Goal: Check status

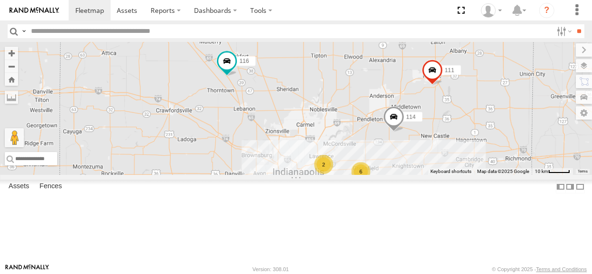
select select "**********"
click at [333, 174] on div "2" at bounding box center [323, 164] width 19 height 19
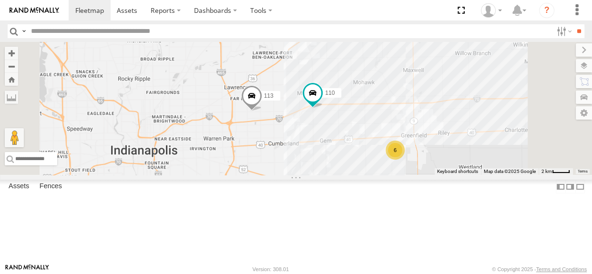
drag, startPoint x: 494, startPoint y: 188, endPoint x: 417, endPoint y: 167, distance: 79.6
click at [417, 167] on div "114 116 111 110 113 6" at bounding box center [296, 108] width 592 height 133
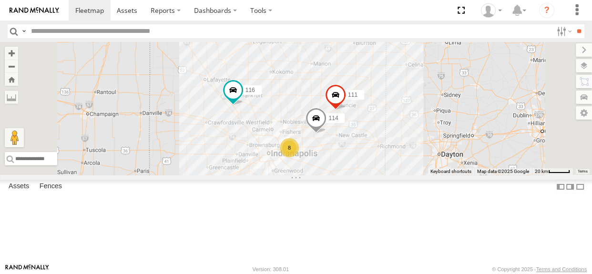
drag, startPoint x: 451, startPoint y: 161, endPoint x: 396, endPoint y: 156, distance: 55.5
click at [396, 156] on div "114 116 111 8" at bounding box center [296, 108] width 592 height 133
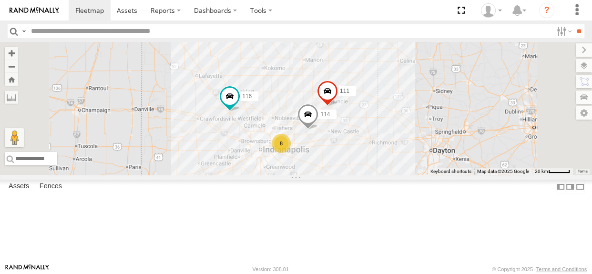
drag, startPoint x: 373, startPoint y: 178, endPoint x: 362, endPoint y: 169, distance: 14.5
click at [362, 169] on div "114 116 8 111" at bounding box center [296, 108] width 592 height 133
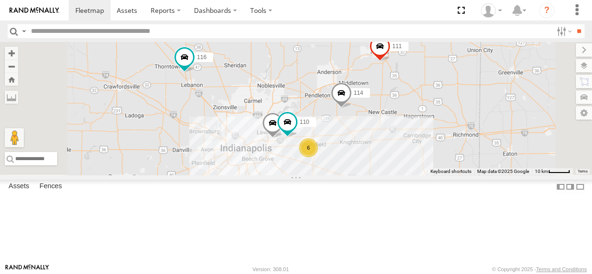
drag, startPoint x: 406, startPoint y: 191, endPoint x: 394, endPoint y: 204, distance: 16.9
click at [394, 175] on div "114 116 111 110 6 113" at bounding box center [296, 108] width 592 height 133
click at [292, 137] on div "114 116 111 110 6 113" at bounding box center [296, 108] width 592 height 133
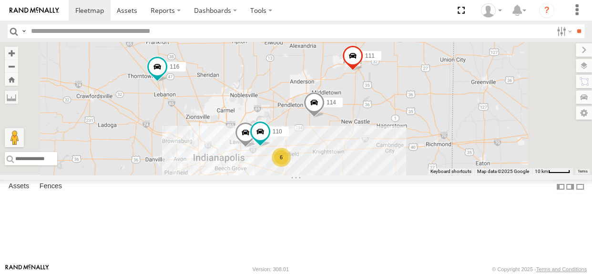
drag, startPoint x: 357, startPoint y: 138, endPoint x: 329, endPoint y: 148, distance: 29.9
click at [329, 148] on div "114 116 111 110 6 113" at bounding box center [296, 108] width 592 height 133
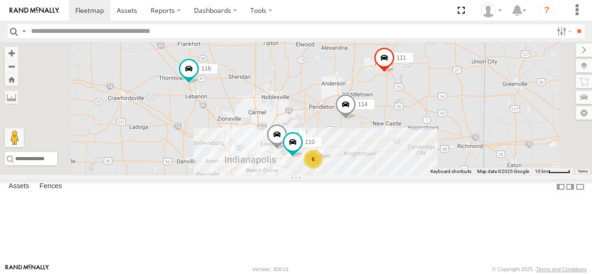
drag, startPoint x: 337, startPoint y: 176, endPoint x: 370, endPoint y: 178, distance: 32.5
click at [370, 175] on div "114 116 111 110 6 113" at bounding box center [296, 108] width 592 height 133
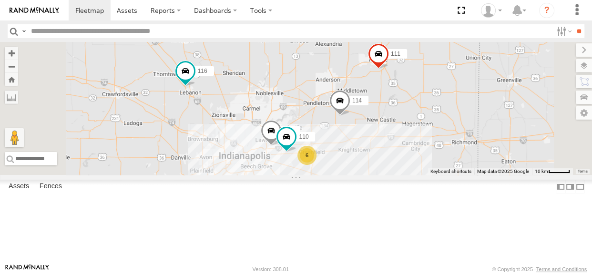
drag, startPoint x: 363, startPoint y: 160, endPoint x: 355, endPoint y: 155, distance: 9.7
click at [355, 155] on div "114 116 110 6 111 113" at bounding box center [296, 108] width 592 height 133
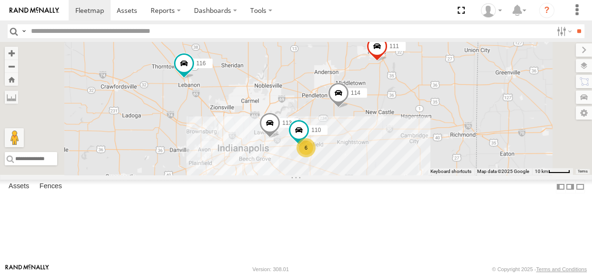
drag, startPoint x: 357, startPoint y: 157, endPoint x: 357, endPoint y: 149, distance: 8.1
click at [357, 149] on div "114 116 110 6 111 113" at bounding box center [296, 108] width 592 height 133
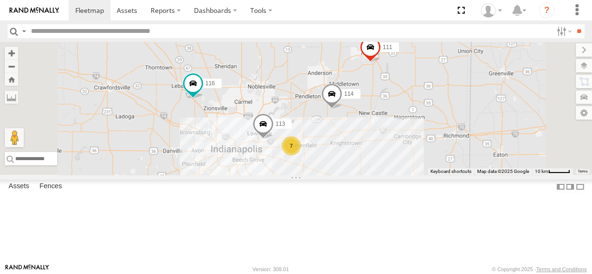
drag, startPoint x: 405, startPoint y: 204, endPoint x: 398, endPoint y: 205, distance: 6.7
click at [398, 175] on div "114 116 7 111 113" at bounding box center [296, 108] width 592 height 133
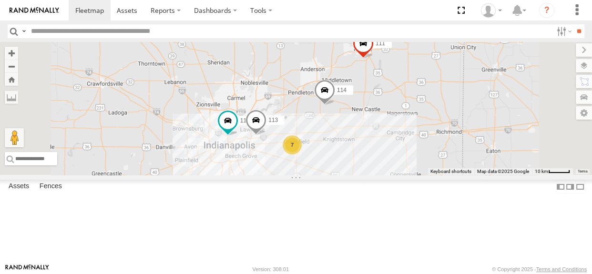
drag, startPoint x: 347, startPoint y: 126, endPoint x: 339, endPoint y: 122, distance: 9.0
click at [339, 122] on div "114 116 7 111 113" at bounding box center [296, 108] width 592 height 133
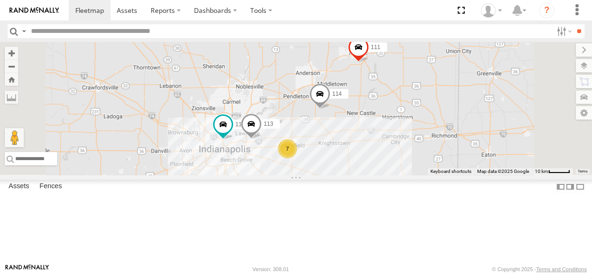
drag, startPoint x: 339, startPoint y: 122, endPoint x: 335, endPoint y: 130, distance: 8.8
click at [334, 127] on div "114 116 7 111 113" at bounding box center [296, 108] width 592 height 133
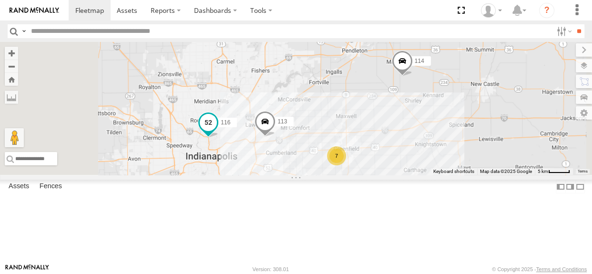
click at [217, 131] on span at bounding box center [208, 122] width 17 height 17
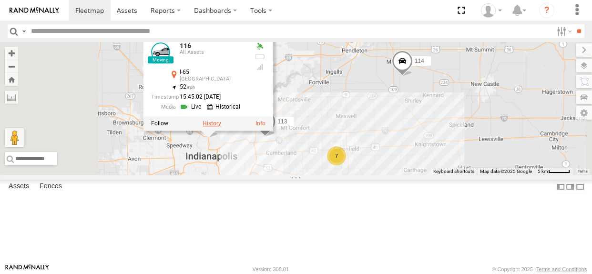
click at [221, 127] on label at bounding box center [212, 123] width 19 height 7
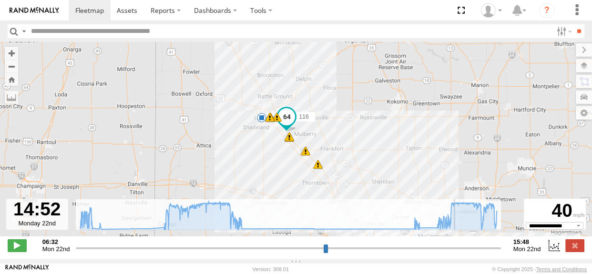
drag, startPoint x: 77, startPoint y: 256, endPoint x: 456, endPoint y: 254, distance: 378.2
type input "**********"
click at [456, 253] on input "range" at bounding box center [288, 248] width 425 height 9
click at [577, 248] on label at bounding box center [575, 245] width 19 height 12
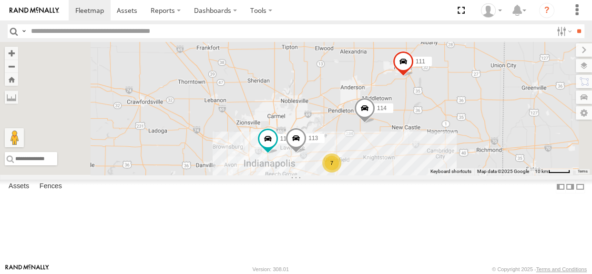
drag, startPoint x: 393, startPoint y: 135, endPoint x: 408, endPoint y: 145, distance: 17.9
click at [408, 145] on div "114 116 111 113 7" at bounding box center [296, 108] width 592 height 133
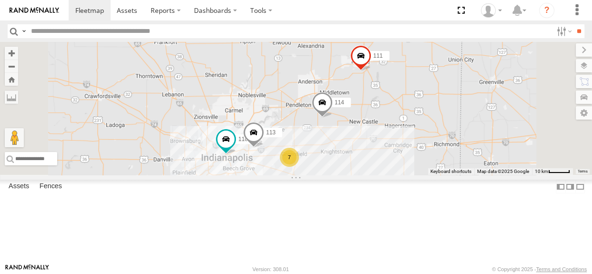
drag, startPoint x: 382, startPoint y: 144, endPoint x: 335, endPoint y: 132, distance: 48.1
click at [335, 132] on div "114 116 7 111 113" at bounding box center [296, 108] width 592 height 133
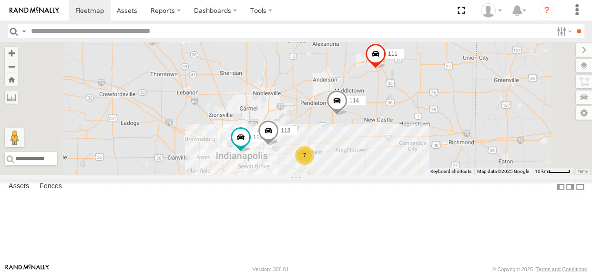
drag, startPoint x: 387, startPoint y: 202, endPoint x: 402, endPoint y: 198, distance: 15.9
click at [403, 175] on div "114 116 7 111 113" at bounding box center [296, 108] width 592 height 133
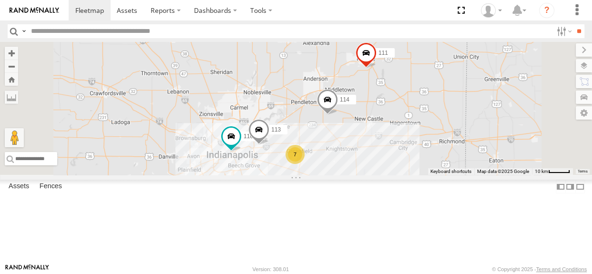
drag, startPoint x: 412, startPoint y: 148, endPoint x: 401, endPoint y: 148, distance: 11.0
click at [401, 148] on div "114 116 7 111 113" at bounding box center [296, 108] width 592 height 133
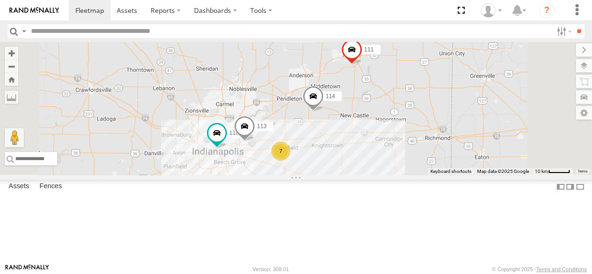
drag, startPoint x: 434, startPoint y: 178, endPoint x: 418, endPoint y: 175, distance: 15.6
click at [418, 175] on div "114 116 7 111 113" at bounding box center [296, 108] width 592 height 133
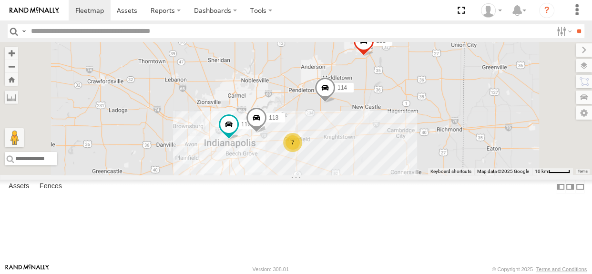
drag, startPoint x: 419, startPoint y: 176, endPoint x: 432, endPoint y: 166, distance: 15.6
click at [432, 166] on div "114 116 7 111 113" at bounding box center [296, 108] width 592 height 133
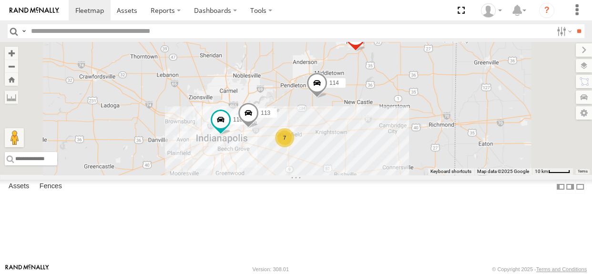
drag, startPoint x: 441, startPoint y: 196, endPoint x: 433, endPoint y: 190, distance: 9.9
click at [433, 175] on div "114 116 7 111 113" at bounding box center [296, 108] width 592 height 133
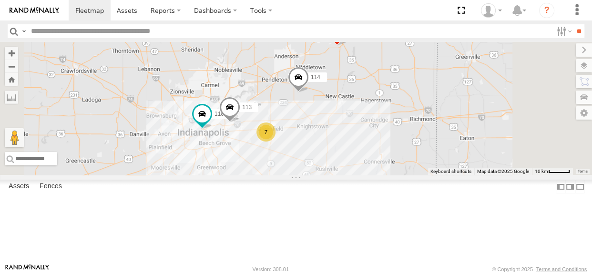
drag, startPoint x: 360, startPoint y: 184, endPoint x: 339, endPoint y: 177, distance: 21.4
click at [339, 175] on div "114 116 7 111 113" at bounding box center [296, 108] width 592 height 133
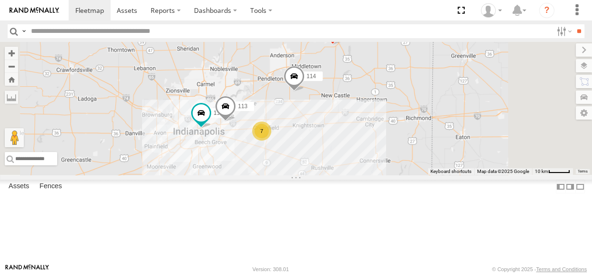
click at [399, 155] on div "114 116 7 111 113" at bounding box center [296, 108] width 592 height 133
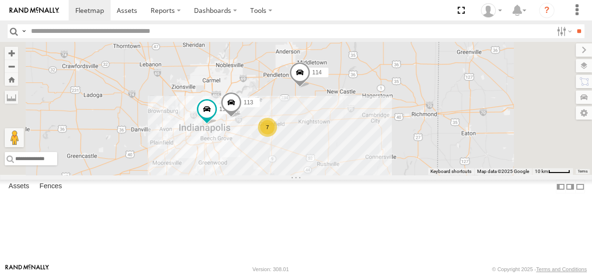
drag, startPoint x: 346, startPoint y: 191, endPoint x: 353, endPoint y: 187, distance: 8.3
click at [353, 175] on div "114 116 7 111 113" at bounding box center [296, 108] width 592 height 133
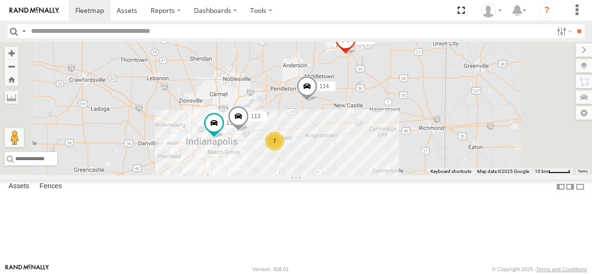
drag, startPoint x: 405, startPoint y: 134, endPoint x: 413, endPoint y: 148, distance: 16.6
click at [413, 148] on div "114 116 7 111 113" at bounding box center [296, 108] width 592 height 133
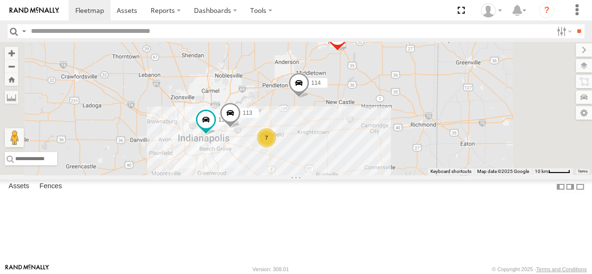
drag, startPoint x: 412, startPoint y: 166, endPoint x: 404, endPoint y: 162, distance: 8.3
click at [404, 162] on div "114 116 7 111 113" at bounding box center [296, 108] width 592 height 133
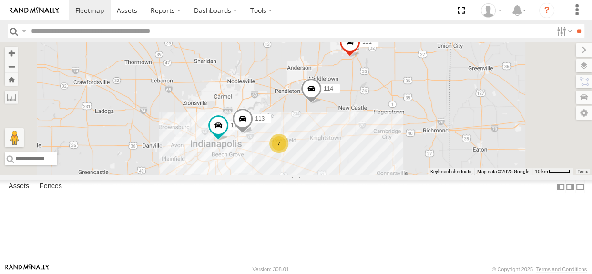
drag, startPoint x: 411, startPoint y: 193, endPoint x: 425, endPoint y: 199, distance: 15.0
click at [425, 175] on div "114 116 7 111 113" at bounding box center [296, 108] width 592 height 133
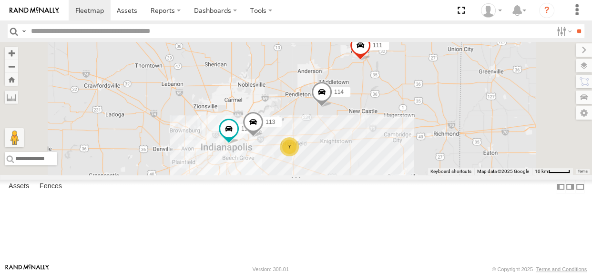
drag, startPoint x: 415, startPoint y: 168, endPoint x: 427, endPoint y: 172, distance: 12.4
click at [427, 172] on div "114 116 7 111 113" at bounding box center [296, 108] width 592 height 133
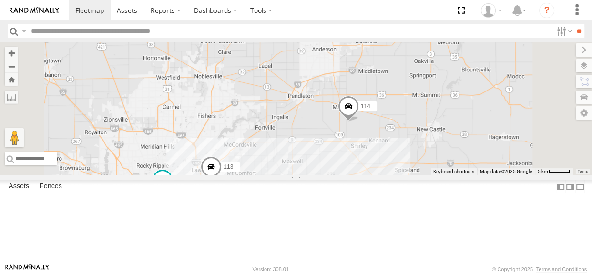
drag, startPoint x: 439, startPoint y: 195, endPoint x: 424, endPoint y: 221, distance: 30.2
click at [424, 175] on div "114 116 111 113 7" at bounding box center [296, 108] width 592 height 133
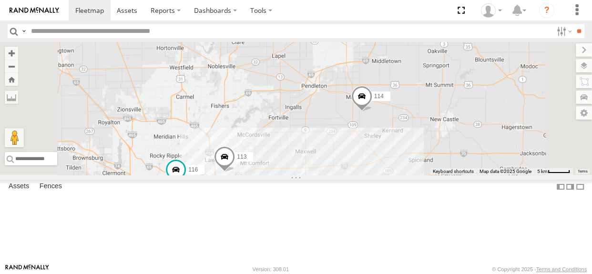
drag, startPoint x: 444, startPoint y: 206, endPoint x: 487, endPoint y: 163, distance: 61.0
click at [494, 161] on div "114 116 111 113 7" at bounding box center [296, 108] width 592 height 133
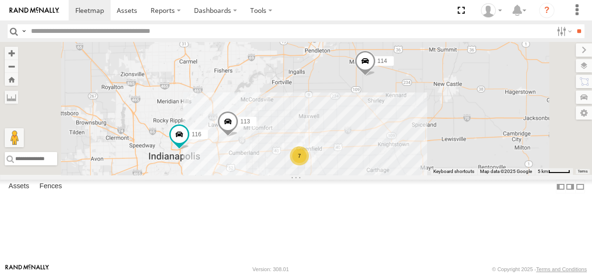
drag, startPoint x: 374, startPoint y: 181, endPoint x: 304, endPoint y: 205, distance: 74.2
click at [304, 175] on div "114 116 111 113 7" at bounding box center [296, 108] width 592 height 133
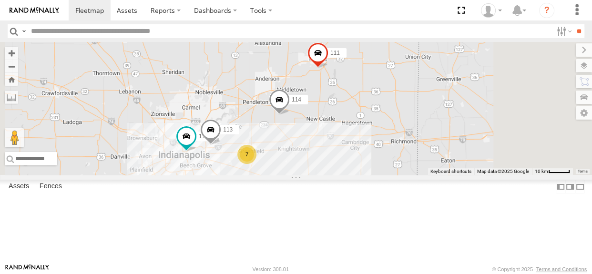
drag, startPoint x: 333, startPoint y: 143, endPoint x: 357, endPoint y: 135, distance: 25.3
click at [353, 133] on div "114 116 111 113 7" at bounding box center [296, 108] width 592 height 133
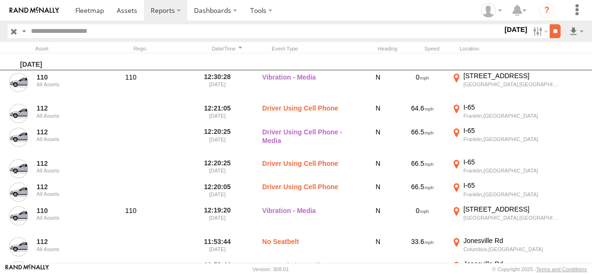
click at [554, 33] on input "**" at bounding box center [555, 31] width 11 height 14
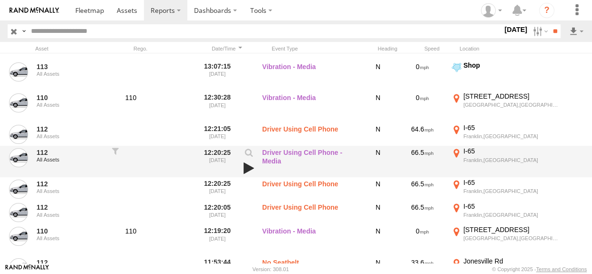
scroll to position [231, 0]
click at [248, 167] on link at bounding box center [249, 167] width 16 height 13
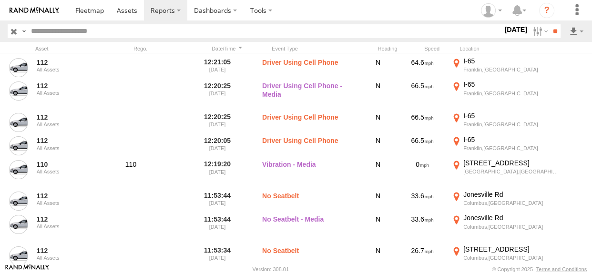
scroll to position [290, 0]
